Goal: Task Accomplishment & Management: Use online tool/utility

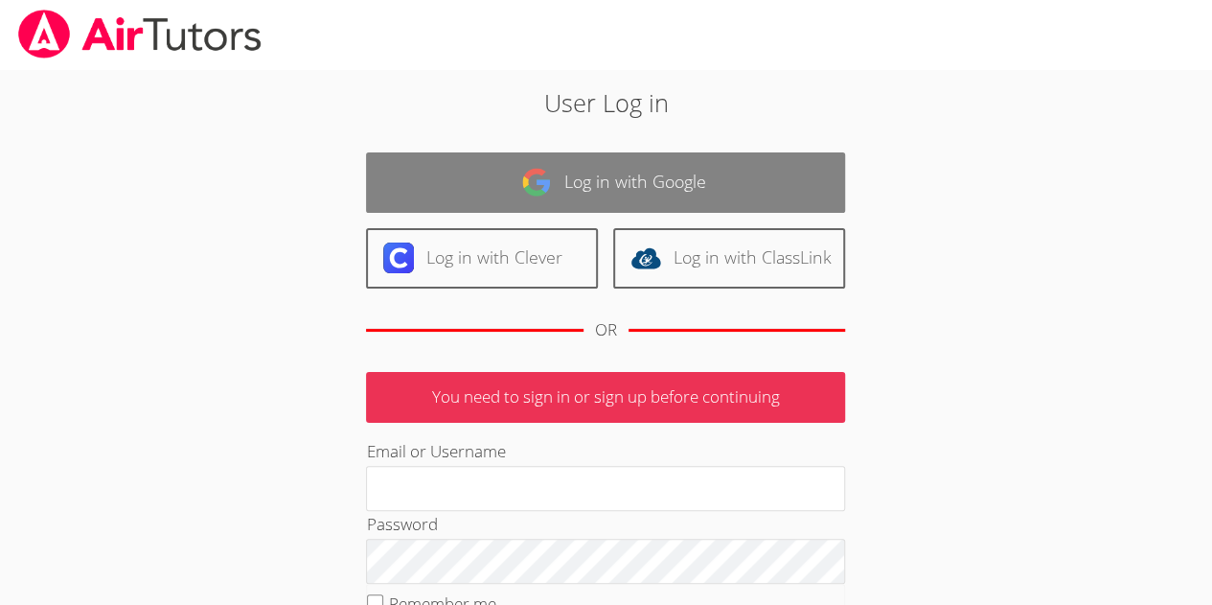
click at [581, 171] on link "Log in with Google" at bounding box center [605, 182] width 479 height 60
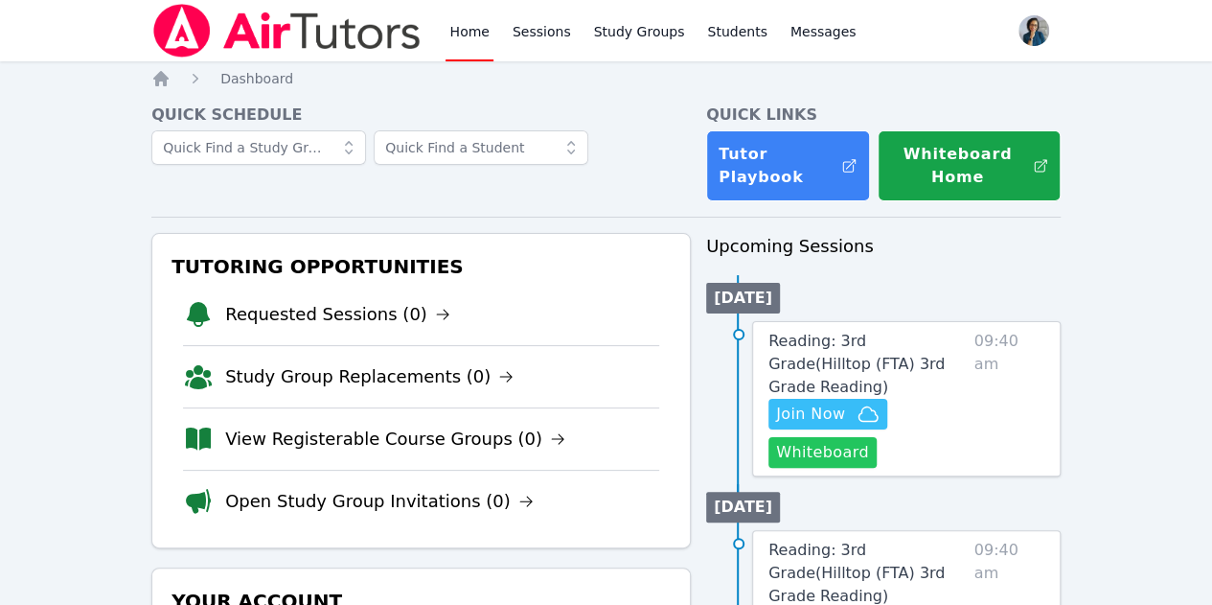
click at [858, 437] on button "Whiteboard" at bounding box center [822, 452] width 108 height 31
click at [840, 402] on span "Join Now" at bounding box center [810, 413] width 69 height 23
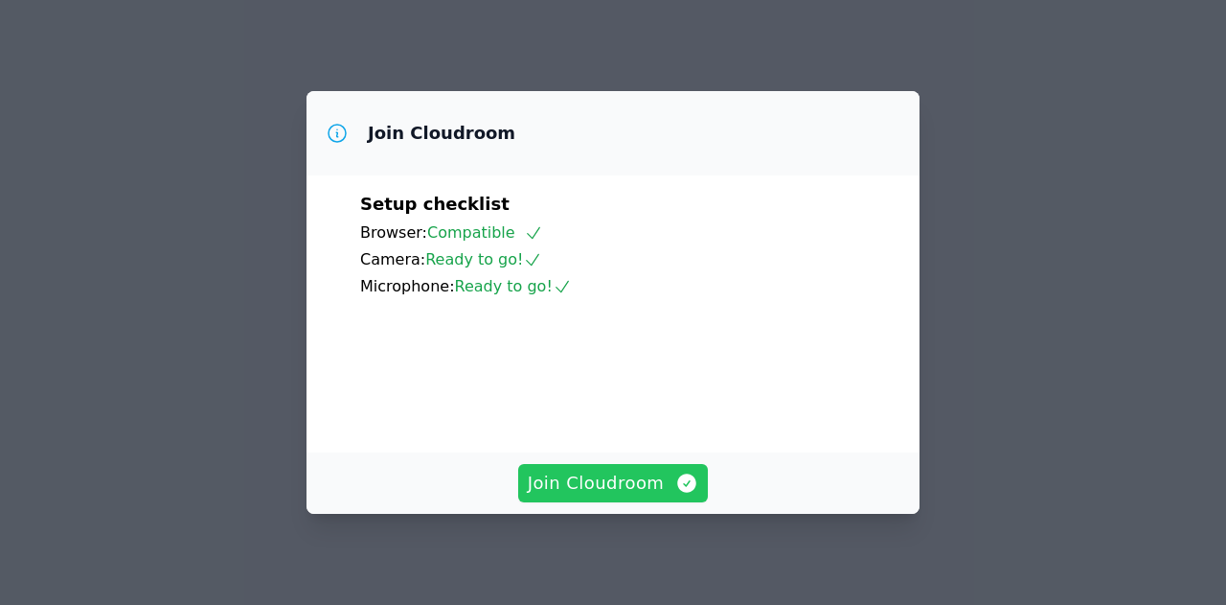
click at [592, 488] on span "Join Cloudroom" at bounding box center [613, 482] width 171 height 27
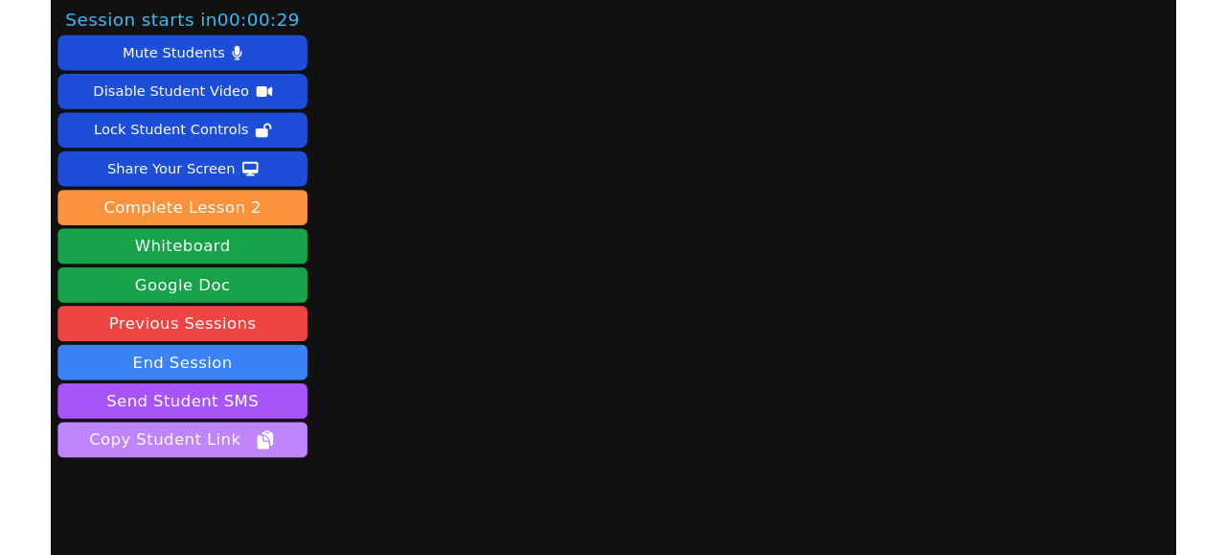
scroll to position [57, 0]
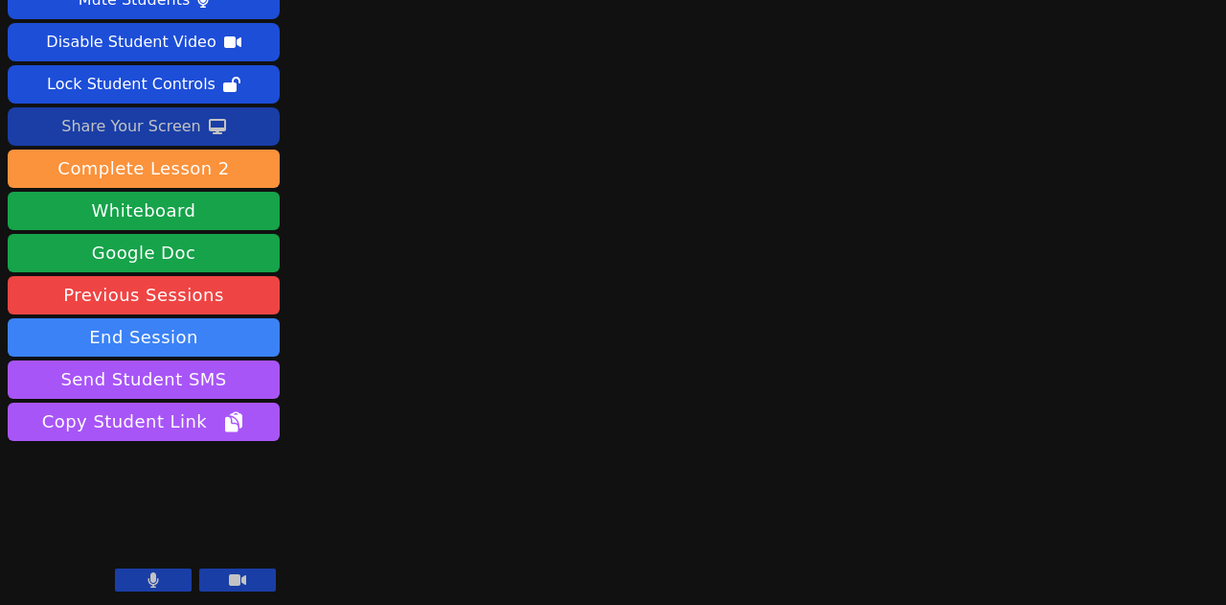
click at [156, 121] on div "Share Your Screen" at bounding box center [131, 126] width 140 height 31
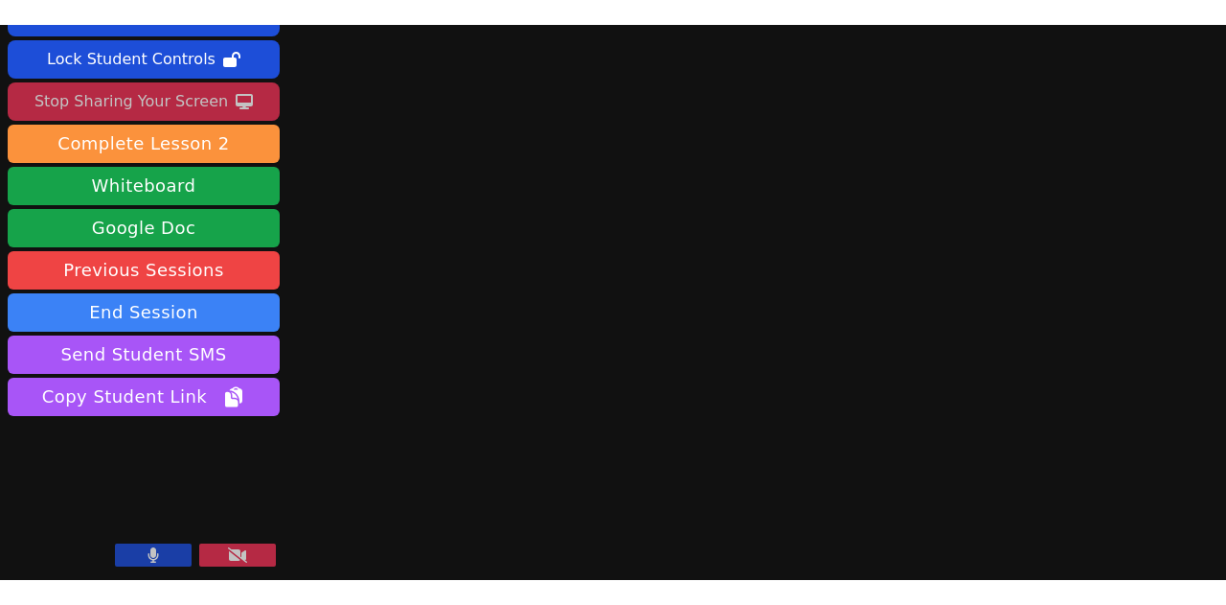
scroll to position [107, 0]
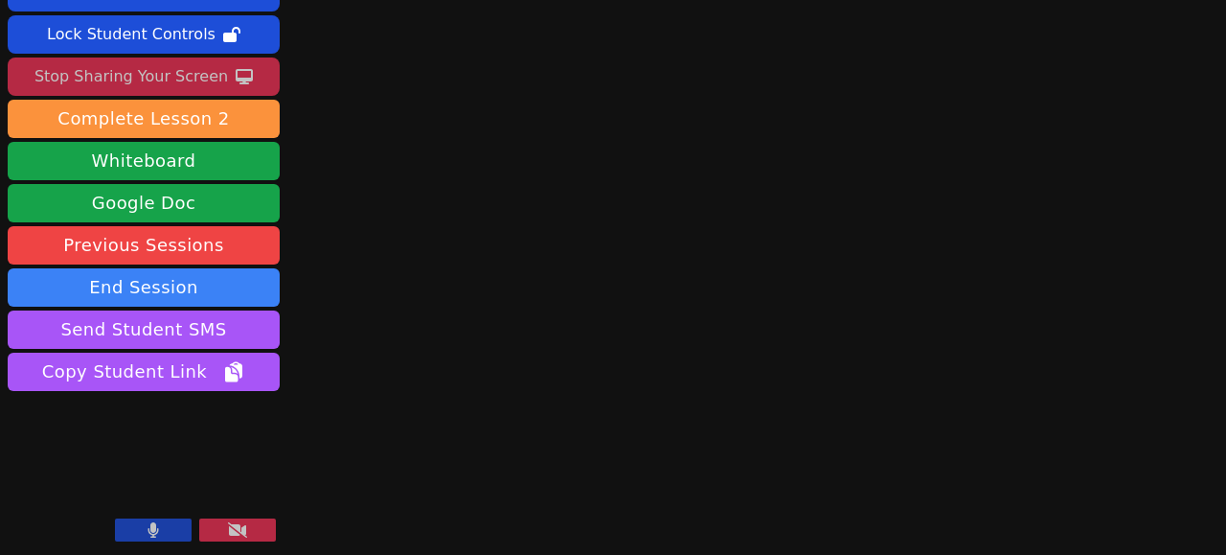
click at [146, 527] on button at bounding box center [153, 529] width 77 height 23
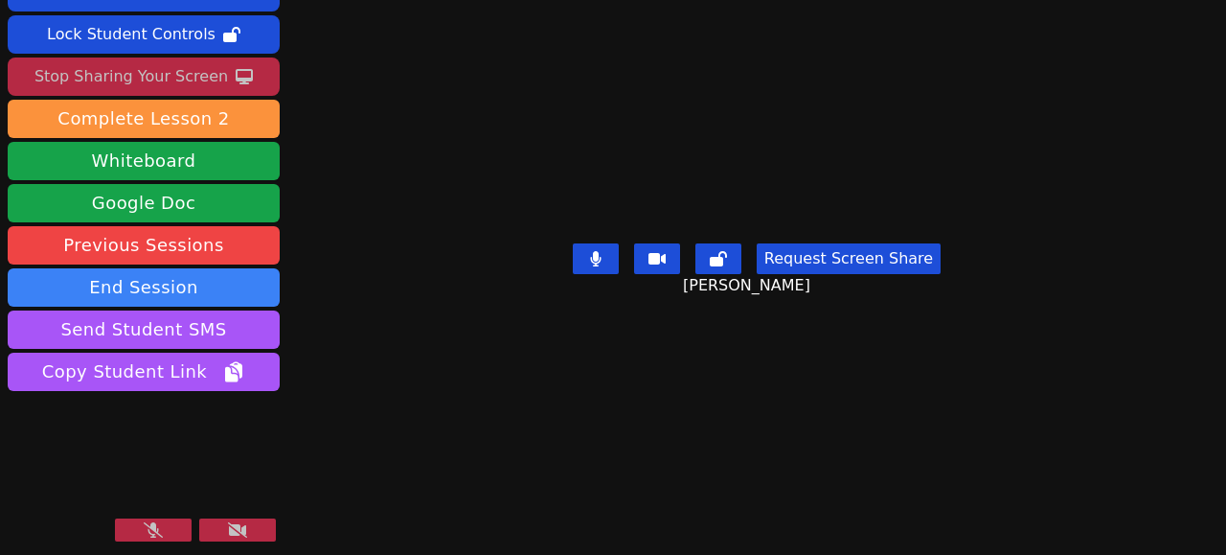
click at [144, 521] on button at bounding box center [153, 529] width 77 height 23
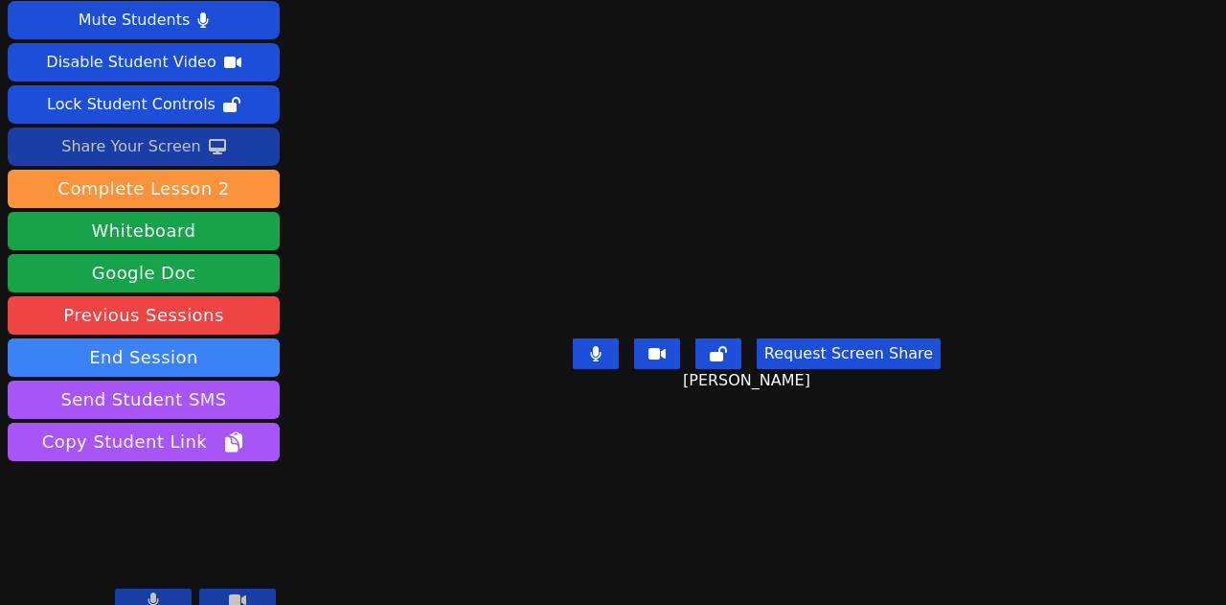
scroll to position [57, 0]
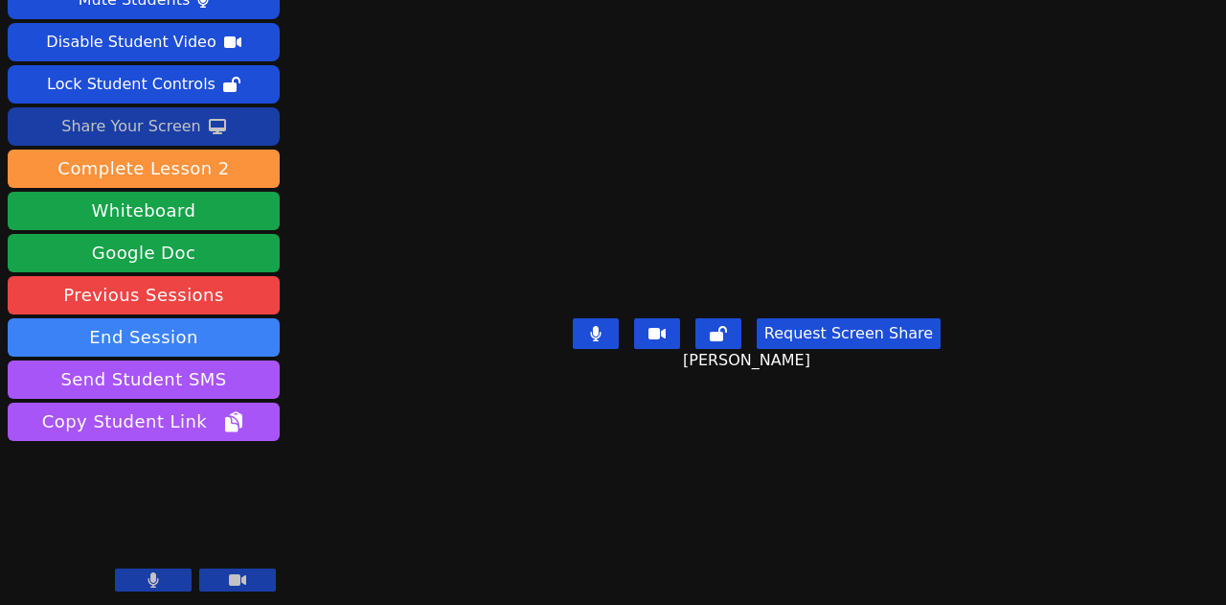
drag, startPoint x: 521, startPoint y: 160, endPoint x: 330, endPoint y: 171, distance: 191.9
click at [330, 171] on div "Session ends in 00:26:22 Mute Students Disable Student Video Lock Student Contr…" at bounding box center [613, 245] width 1226 height 605
click at [172, 131] on div "Share Your Screen" at bounding box center [131, 126] width 140 height 31
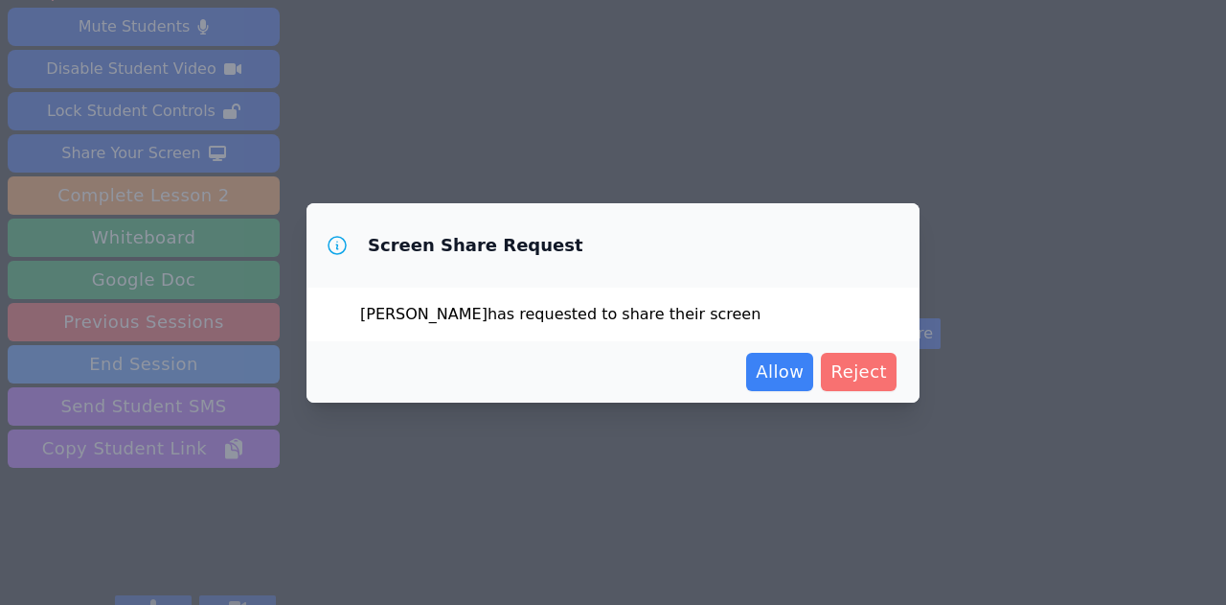
click at [857, 376] on span "Reject" at bounding box center [859, 371] width 57 height 27
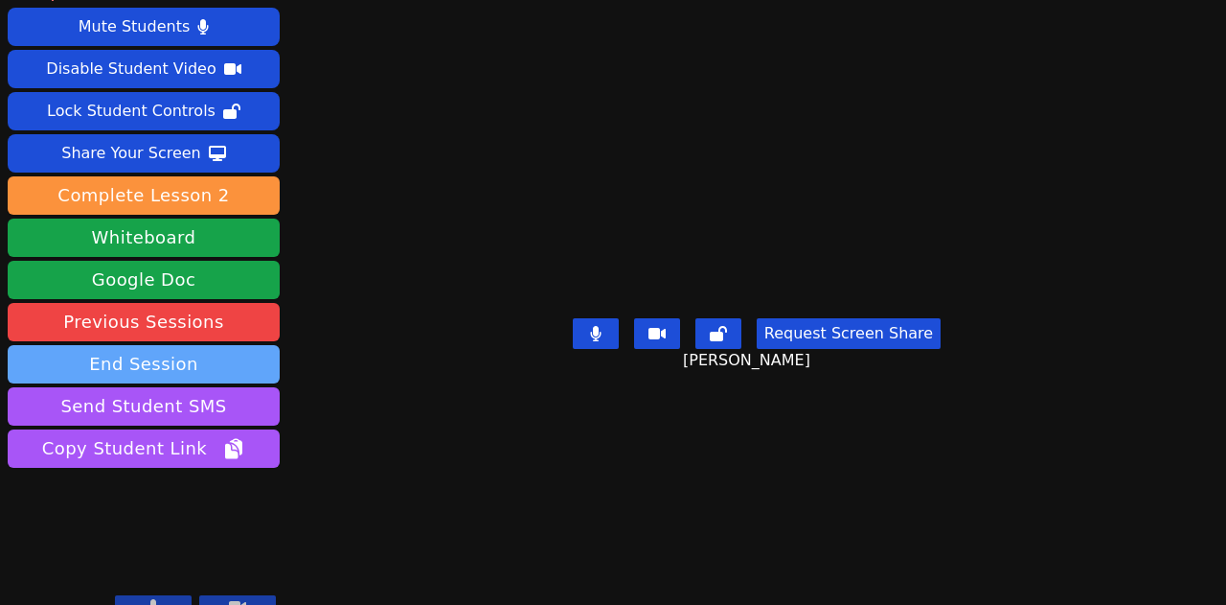
click at [154, 345] on button "End Session" at bounding box center [144, 364] width 272 height 38
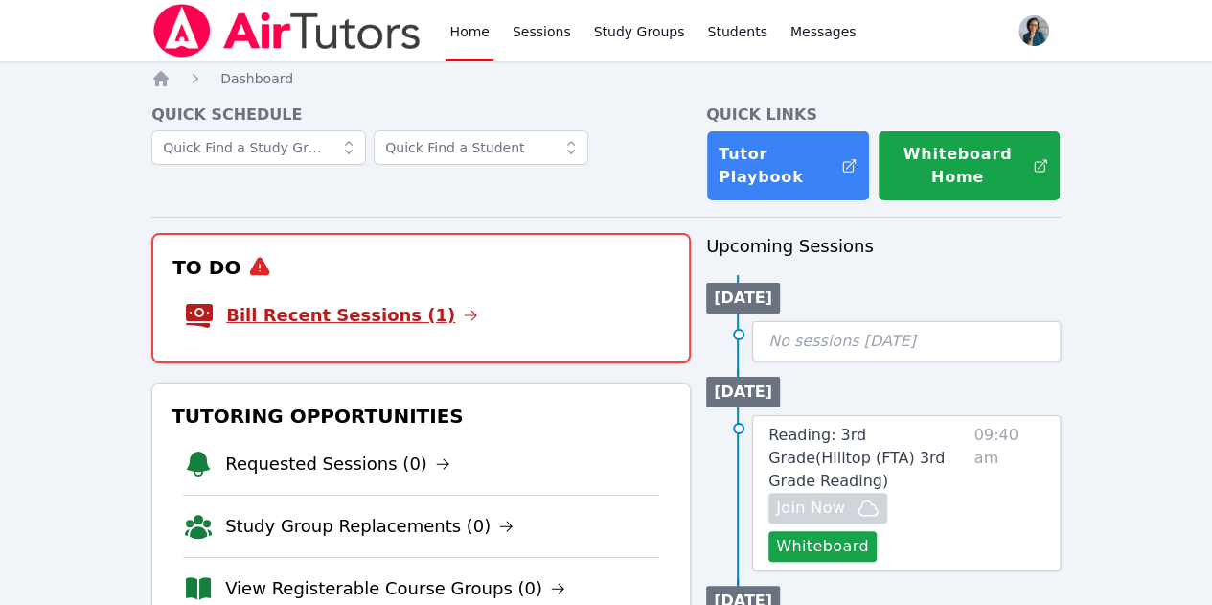
click at [374, 315] on link "Bill Recent Sessions (1)" at bounding box center [352, 315] width 252 height 27
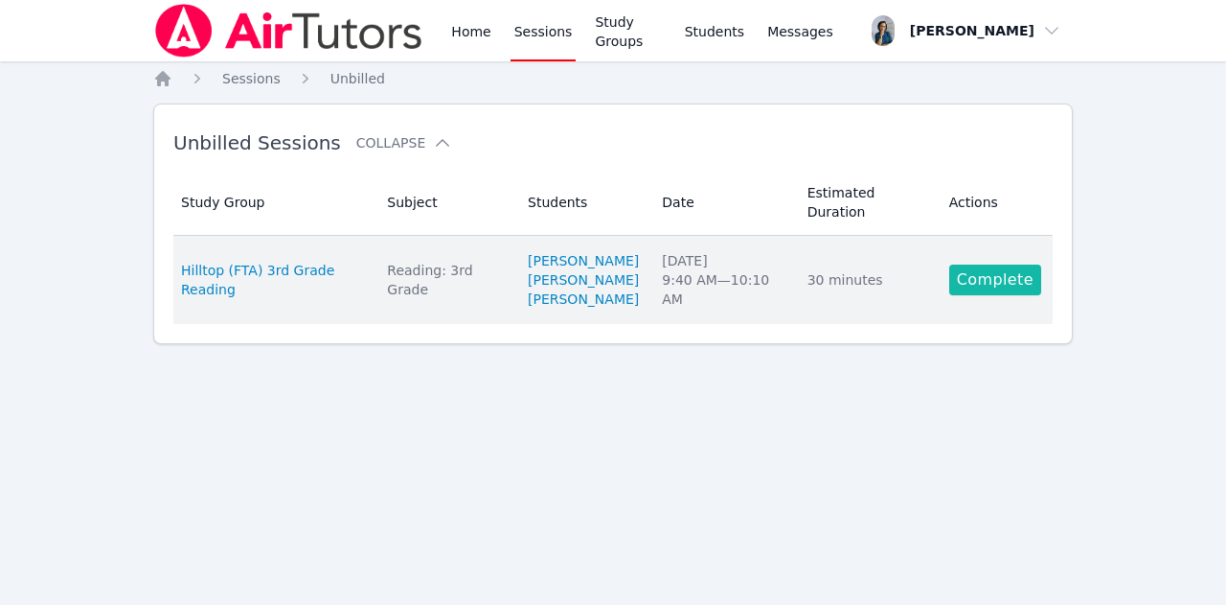
click at [990, 264] on link "Complete" at bounding box center [995, 279] width 92 height 31
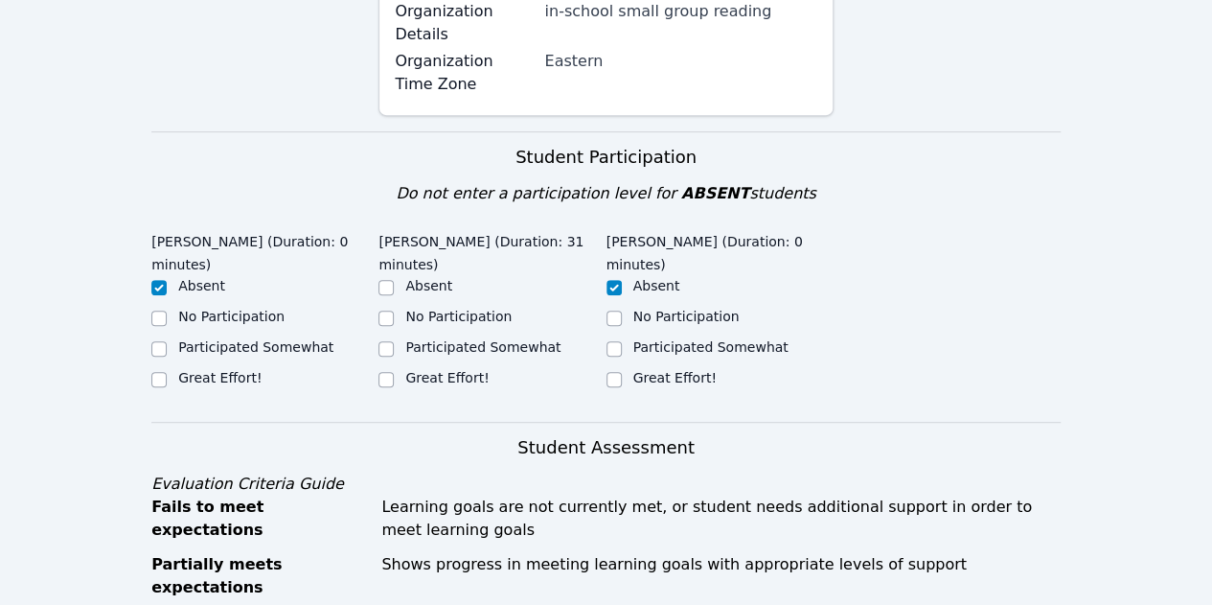
scroll to position [479, 0]
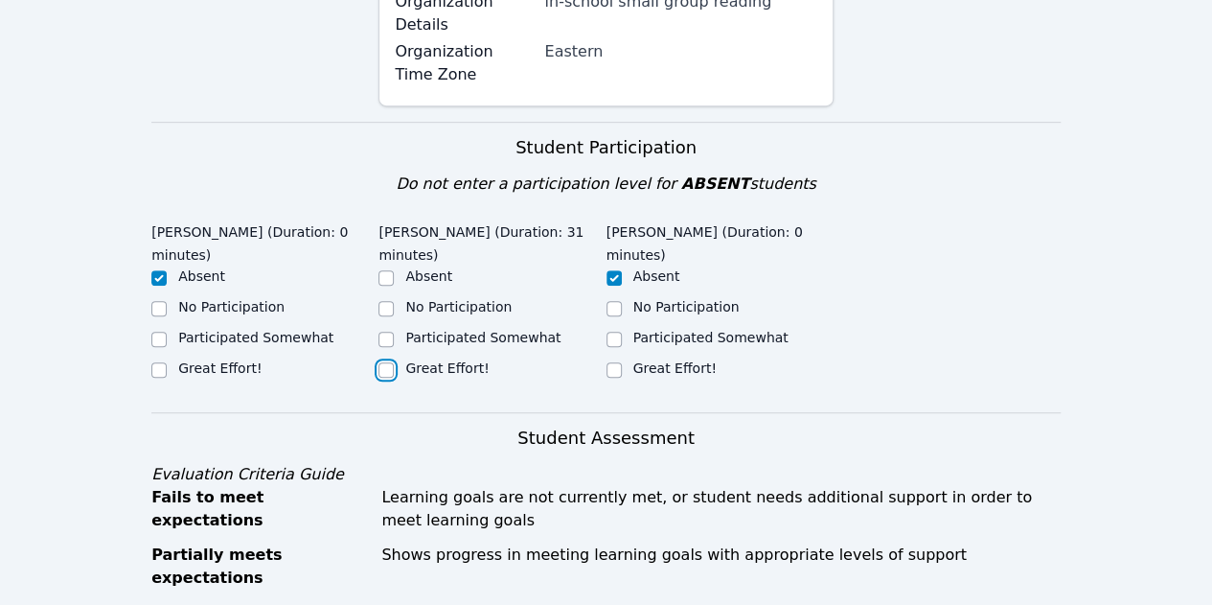
click at [390, 362] on input "Great Effort!" at bounding box center [385, 369] width 15 height 15
checkbox input "true"
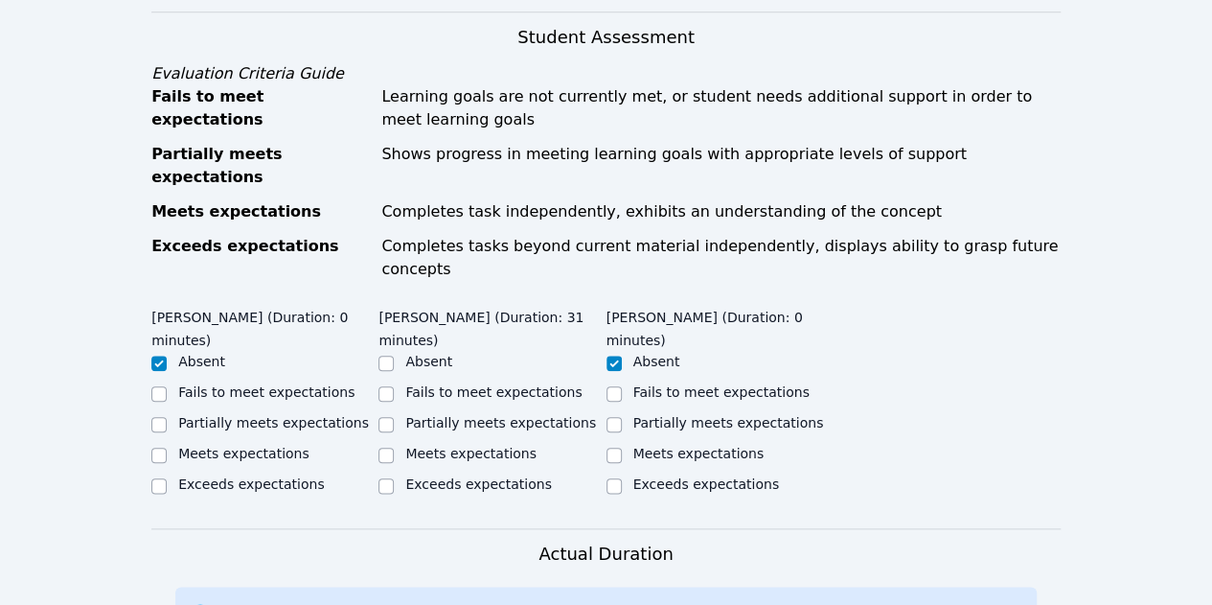
scroll to position [958, 0]
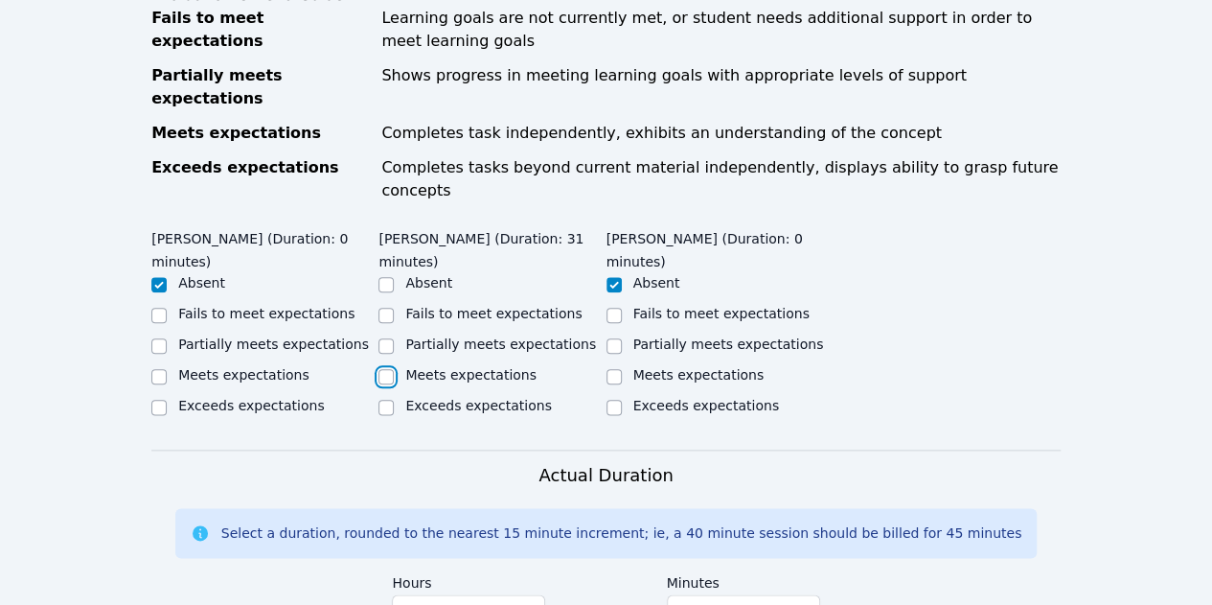
click at [386, 369] on input "Meets expectations" at bounding box center [385, 376] width 15 height 15
checkbox input "true"
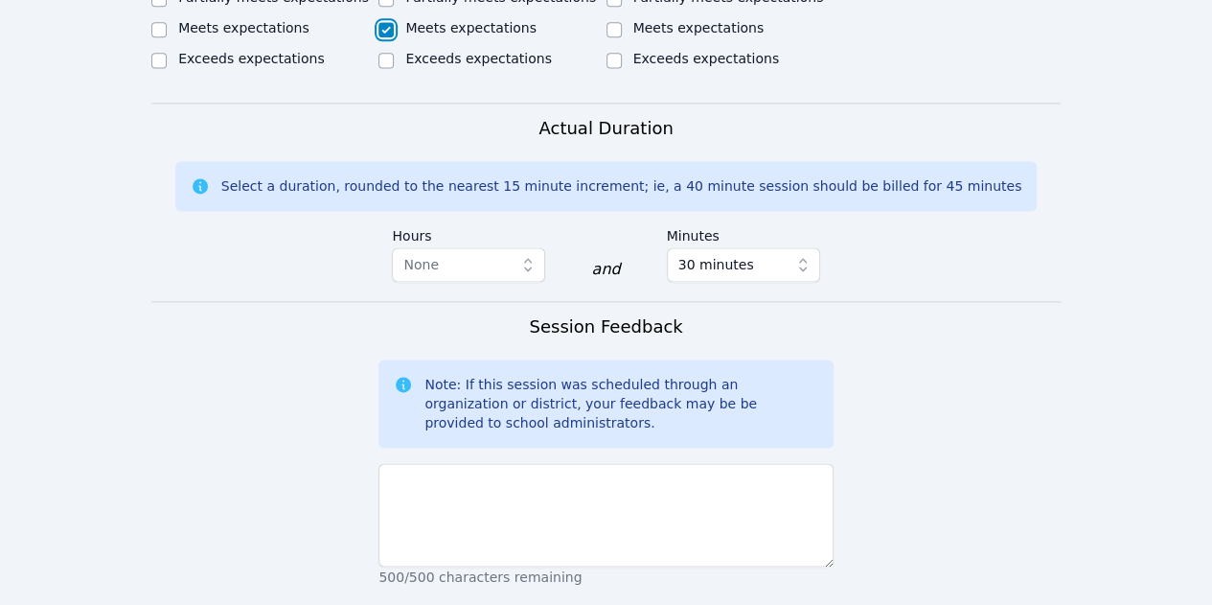
scroll to position [1341, 0]
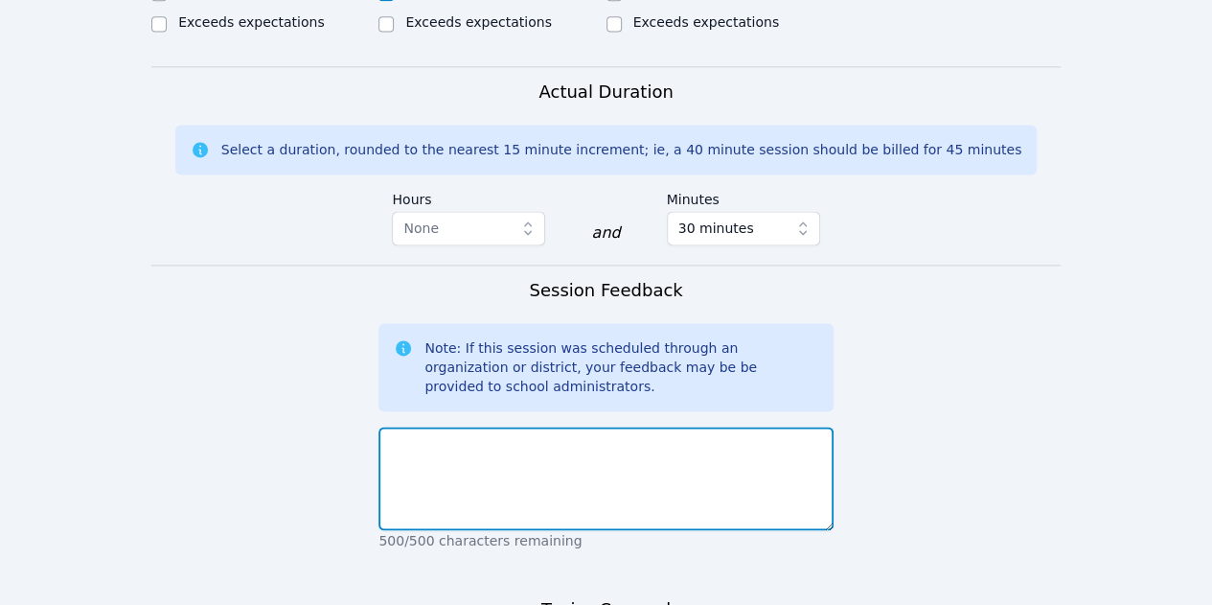
click at [529, 426] on textarea at bounding box center [605, 477] width 454 height 103
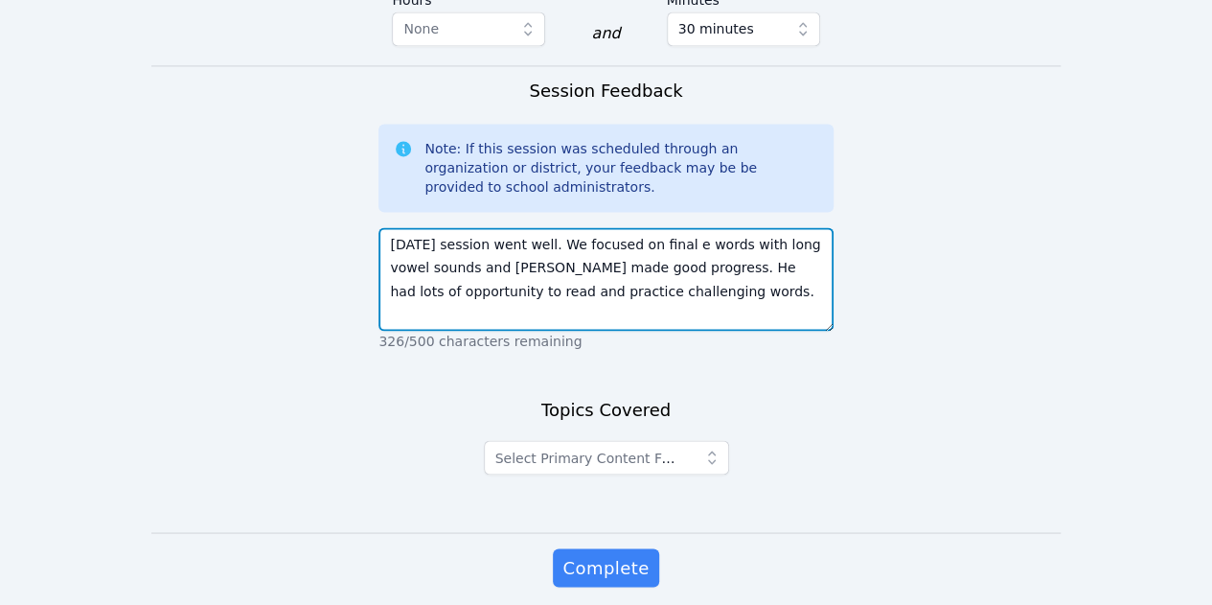
scroll to position [1542, 0]
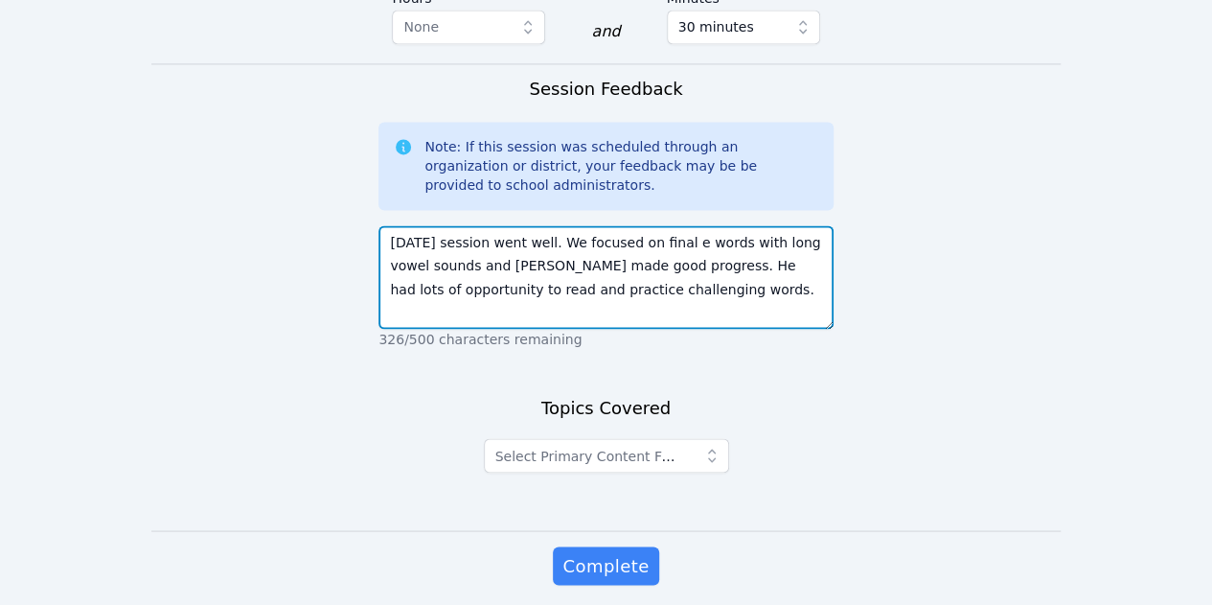
type textarea "Today's session went well. We focused on final e words with long vowel sounds a…"
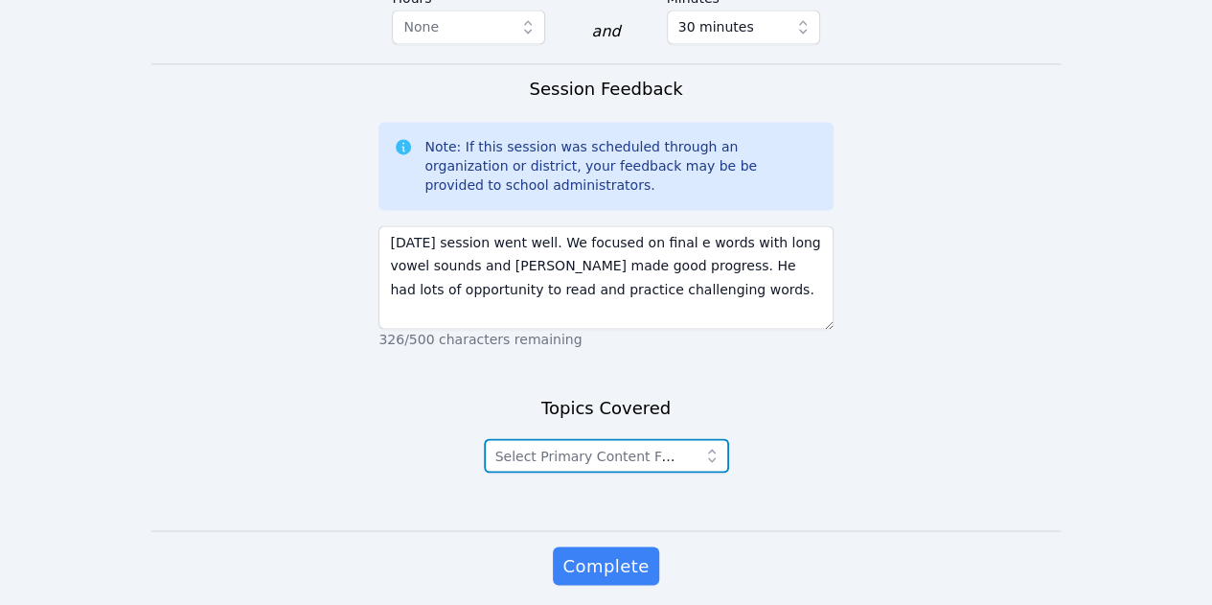
click at [712, 445] on icon "button" at bounding box center [711, 454] width 19 height 19
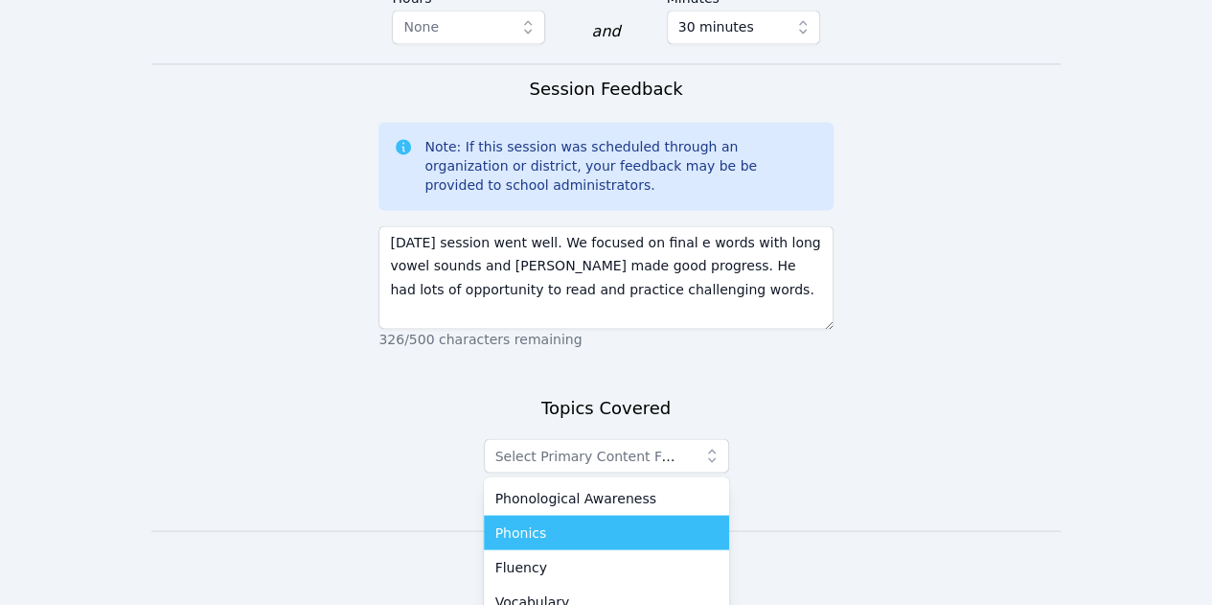
click at [552, 522] on div "Phonics" at bounding box center [606, 531] width 222 height 19
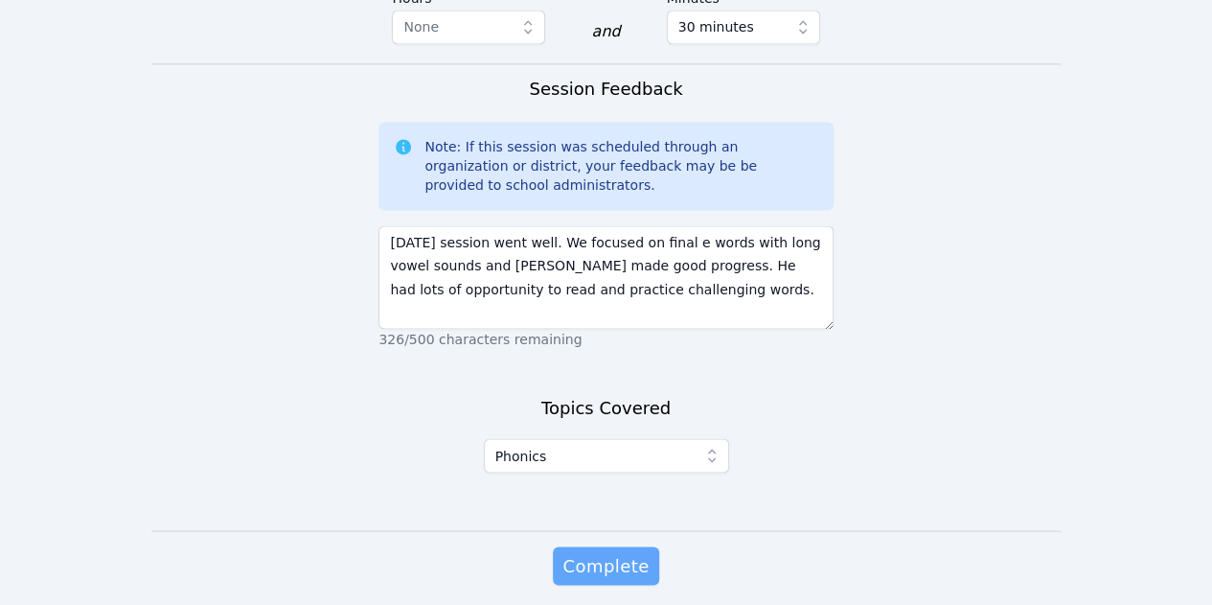
click at [575, 552] on span "Complete" at bounding box center [605, 565] width 86 height 27
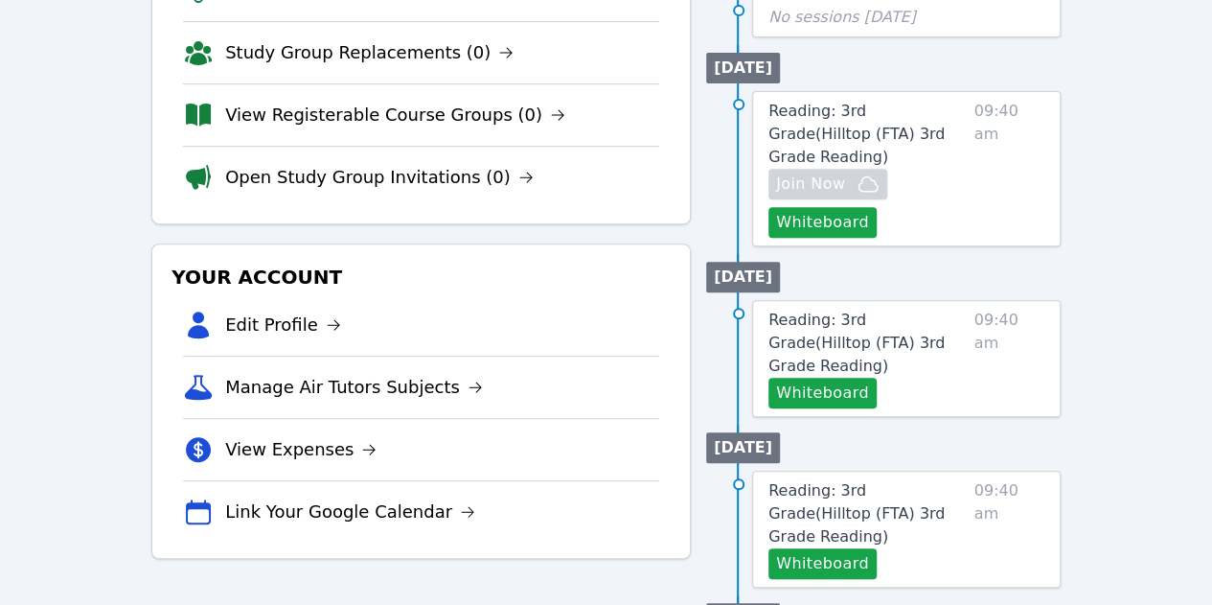
scroll to position [287, 0]
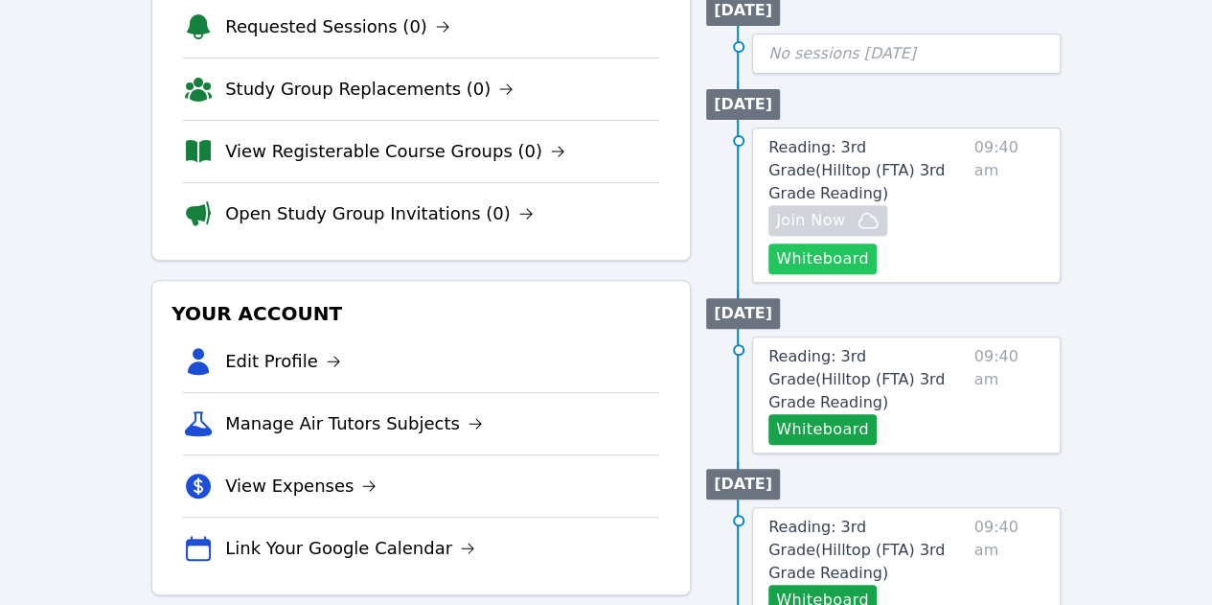
click at [857, 243] on button "Whiteboard" at bounding box center [822, 258] width 108 height 31
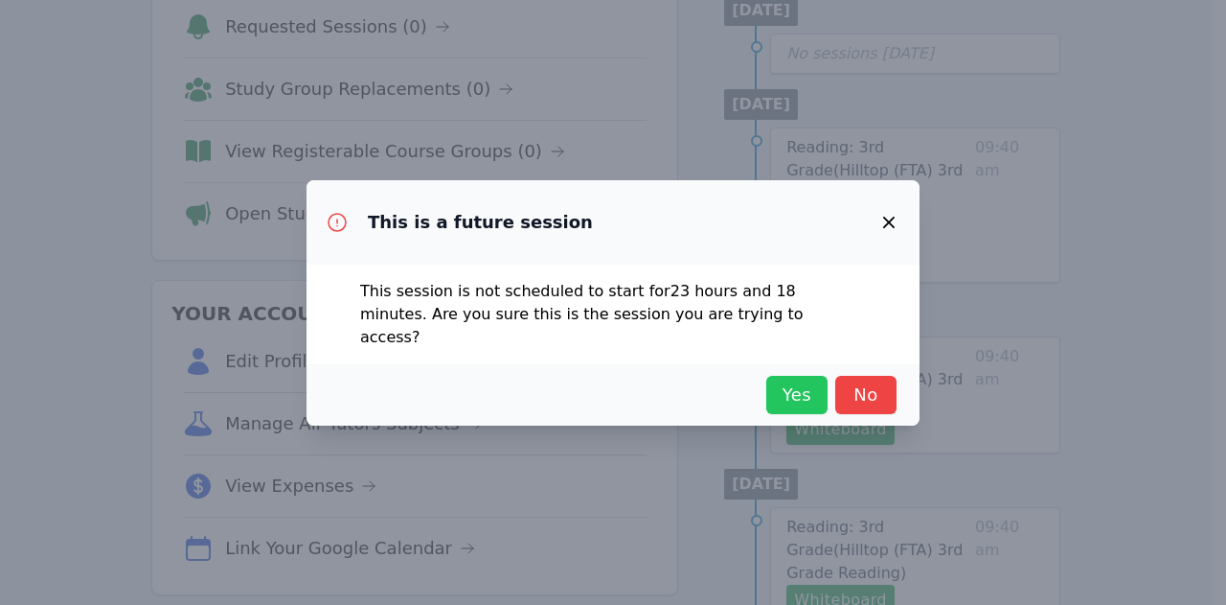
click at [790, 386] on span "Yes" at bounding box center [797, 394] width 42 height 27
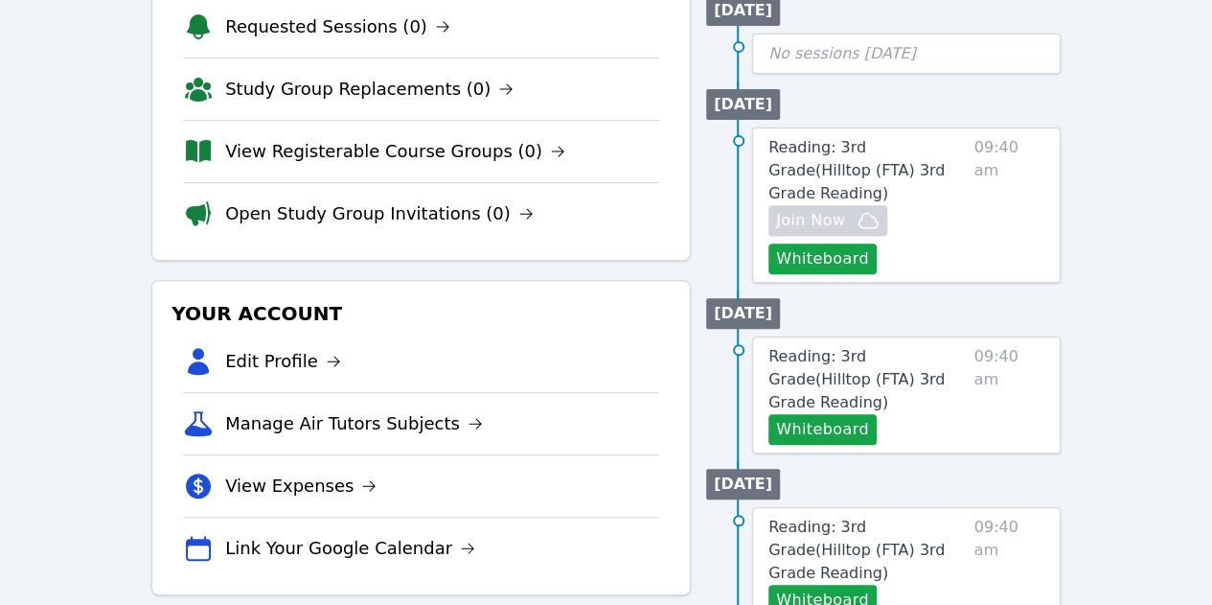
drag, startPoint x: 86, startPoint y: 100, endPoint x: 115, endPoint y: 101, distance: 28.8
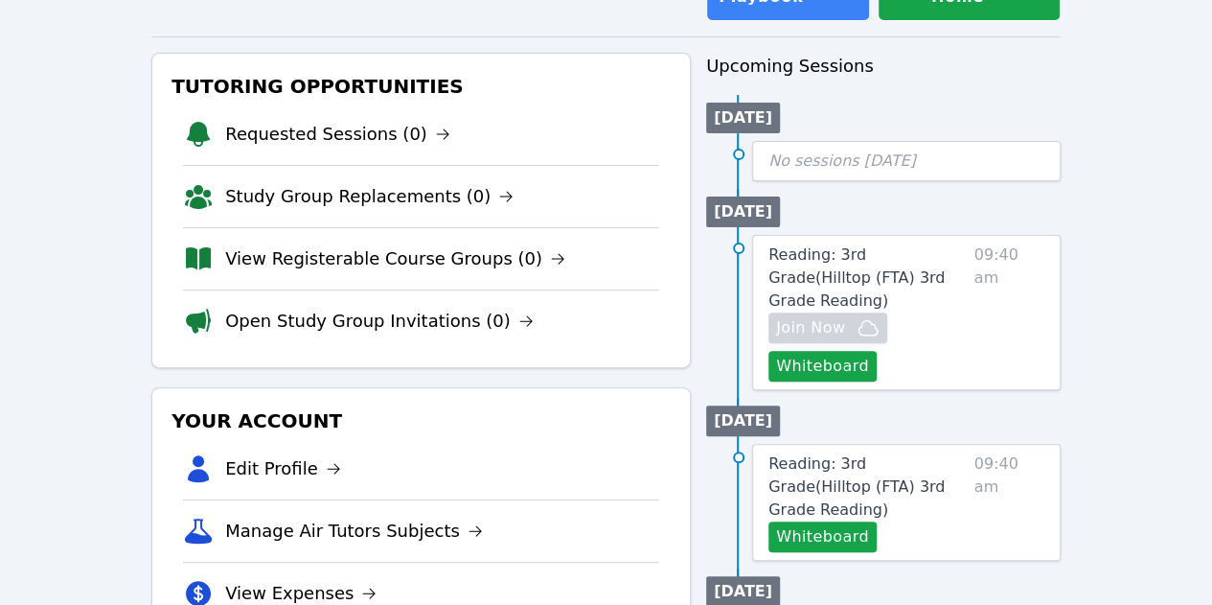
scroll to position [0, 0]
